Goal: Transaction & Acquisition: Purchase product/service

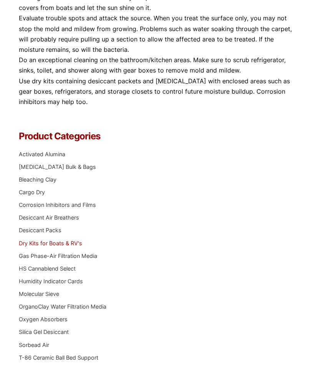
scroll to position [624, 0]
click at [49, 240] on link "Dry Kits for Boats & RV's" at bounding box center [50, 243] width 63 height 7
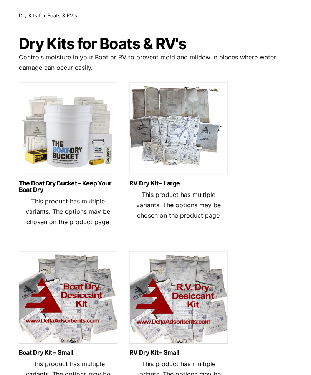
scroll to position [55, 0]
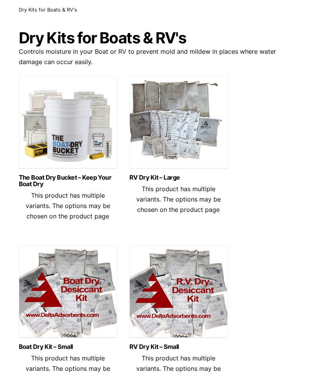
click at [46, 289] on img at bounding box center [68, 294] width 98 height 96
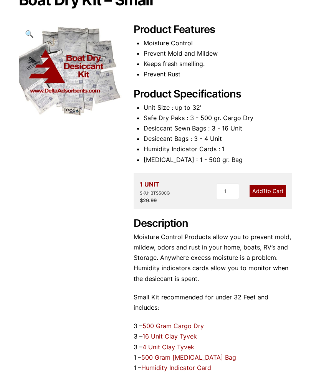
scroll to position [99, 0]
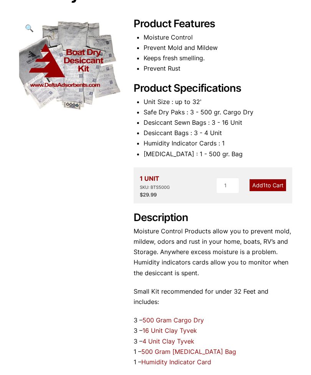
click at [192, 321] on link "500 Gram Cargo Dry" at bounding box center [173, 321] width 61 height 8
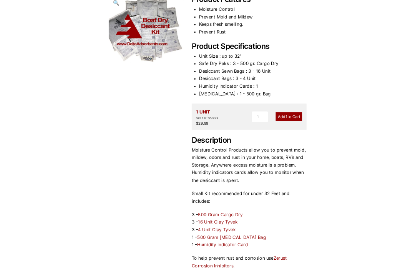
scroll to position [164, 0]
